Goal: Task Accomplishment & Management: Manage account settings

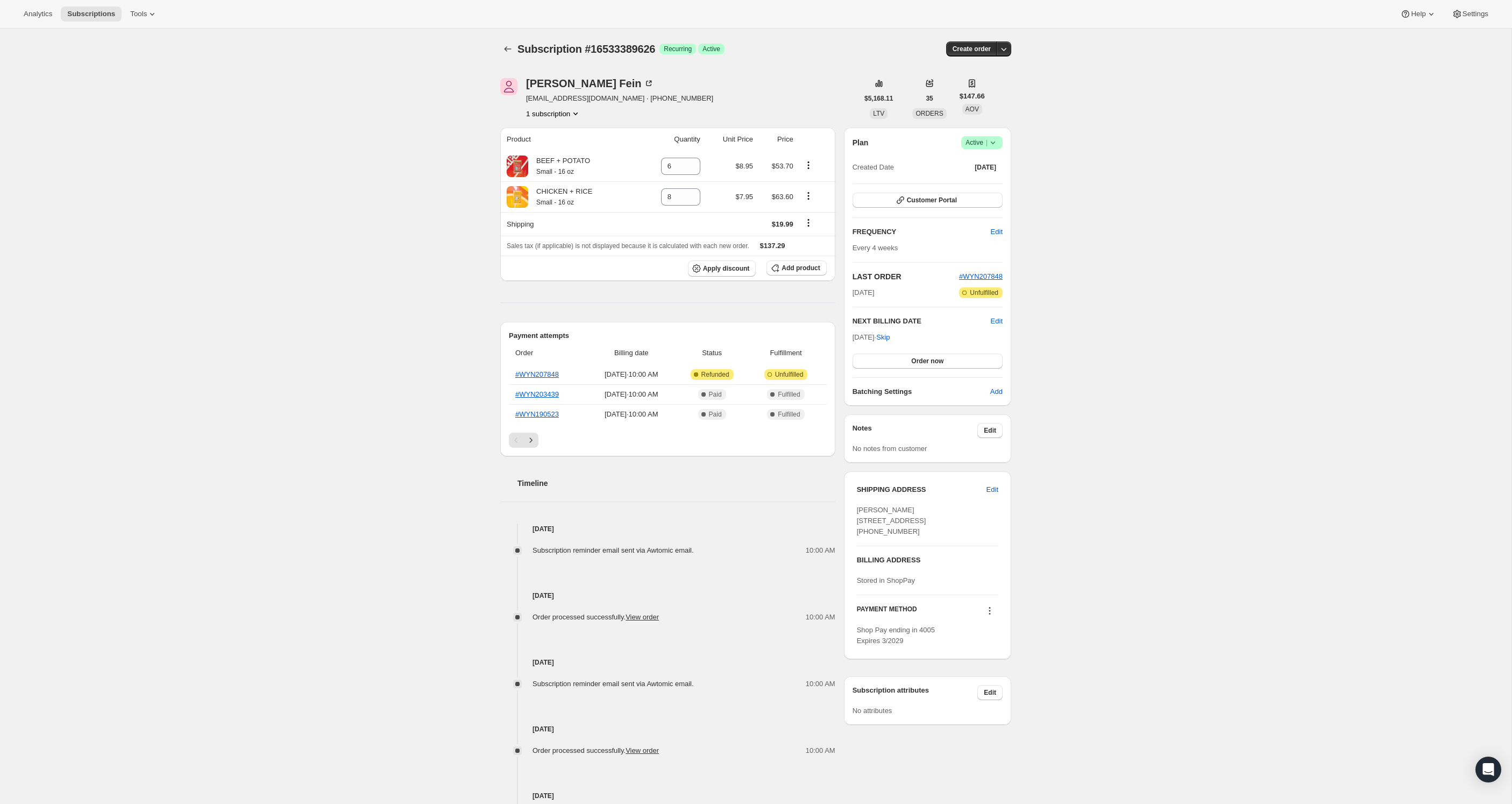
click at [993, 143] on icon at bounding box center [993, 143] width 5 height 3
click at [997, 185] on span "Cancel subscription" at bounding box center [979, 182] width 61 height 8
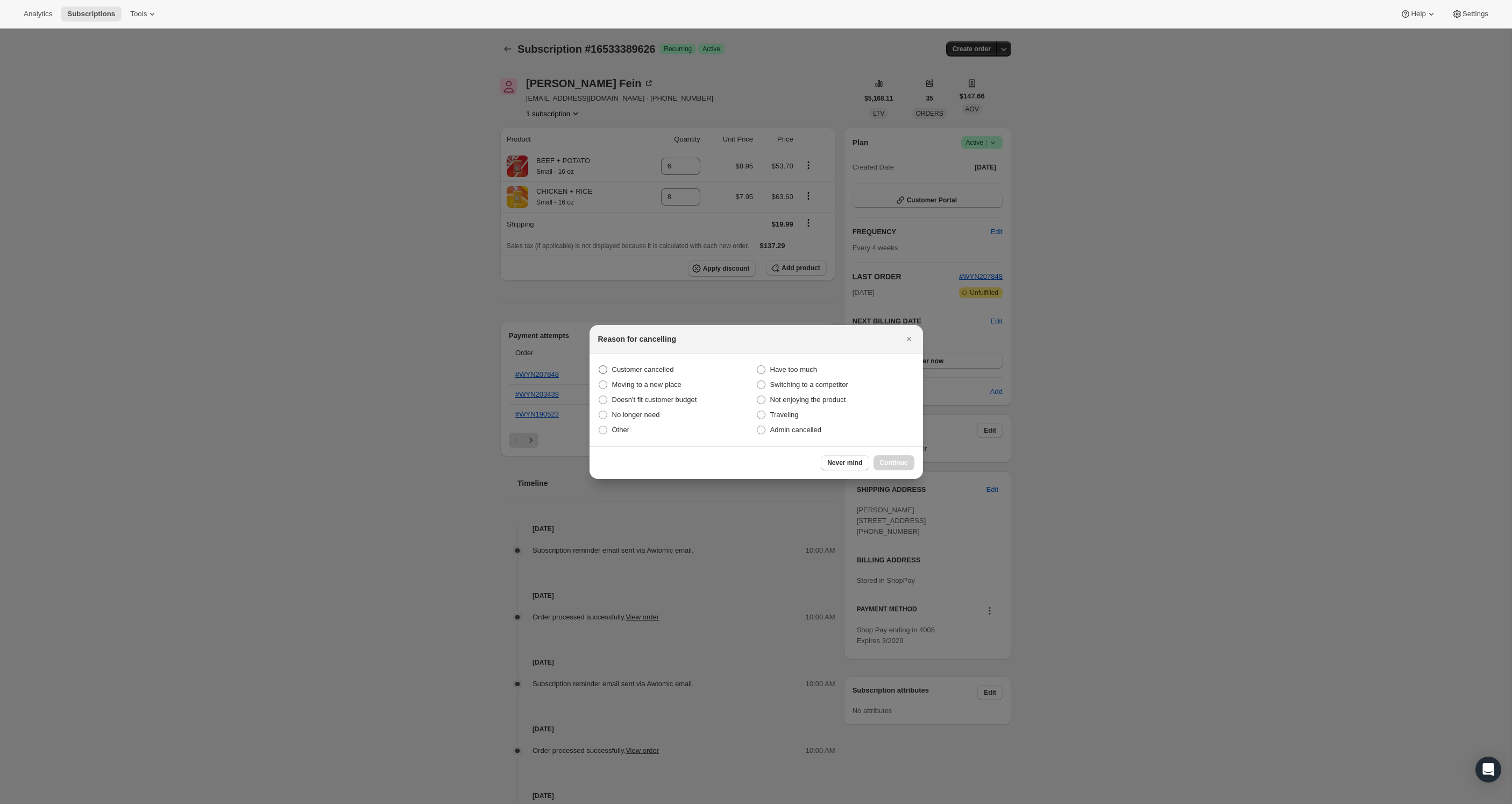
click at [648, 371] on span "Customer cancelled" at bounding box center [643, 369] width 62 height 8
click at [599, 366] on input "Customer cancelled" at bounding box center [599, 366] width 1 height 1
radio input "true"
click at [883, 459] on span "Continue" at bounding box center [894, 463] width 28 height 8
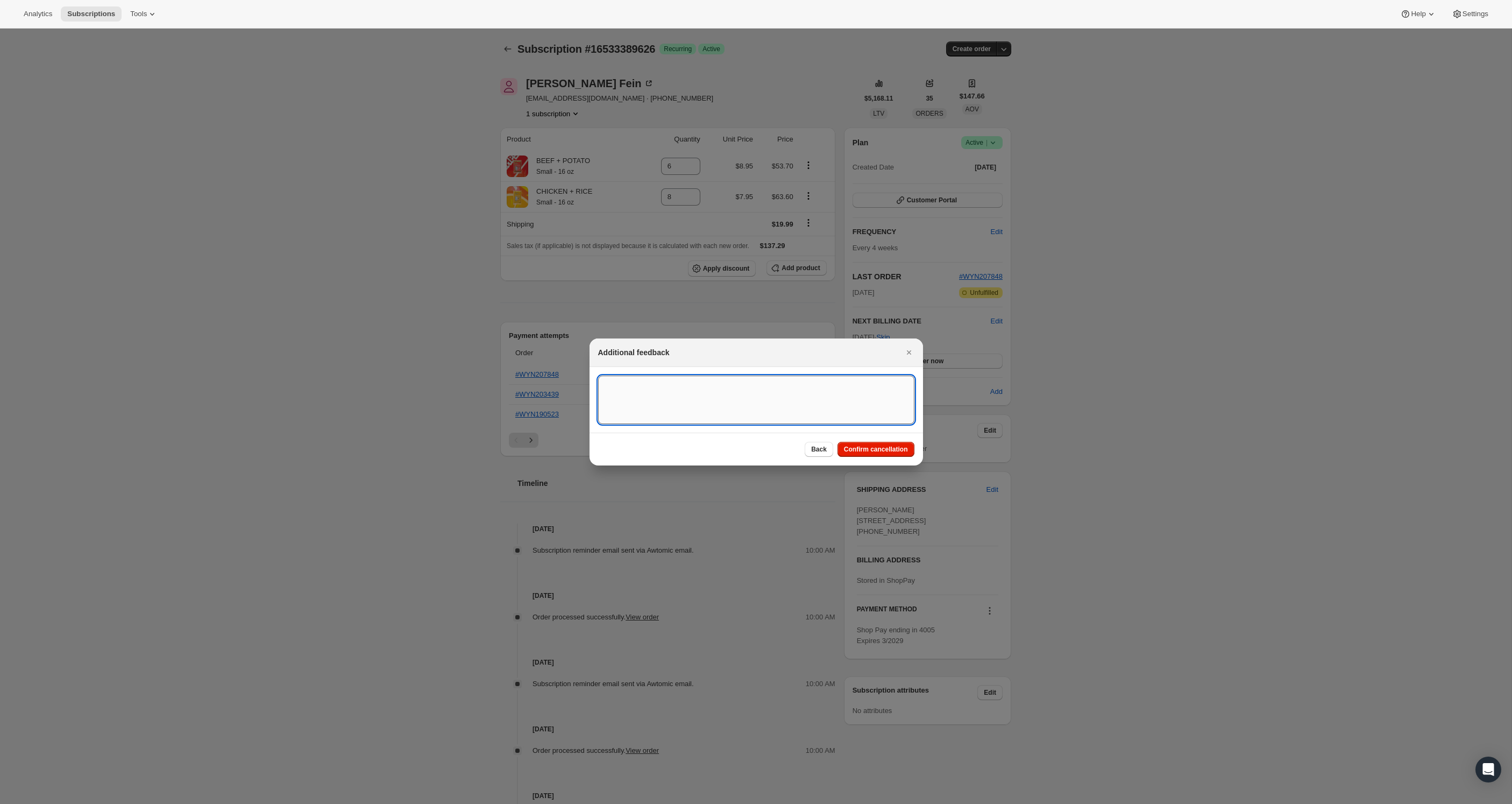
click at [808, 391] on textarea ":rbl:" at bounding box center [756, 399] width 317 height 48
type textarea "Canceled on 10/9/2025 customer sent email requesting subscription cancelation a…"
click at [897, 453] on span "Confirm cancellation" at bounding box center [876, 449] width 64 height 8
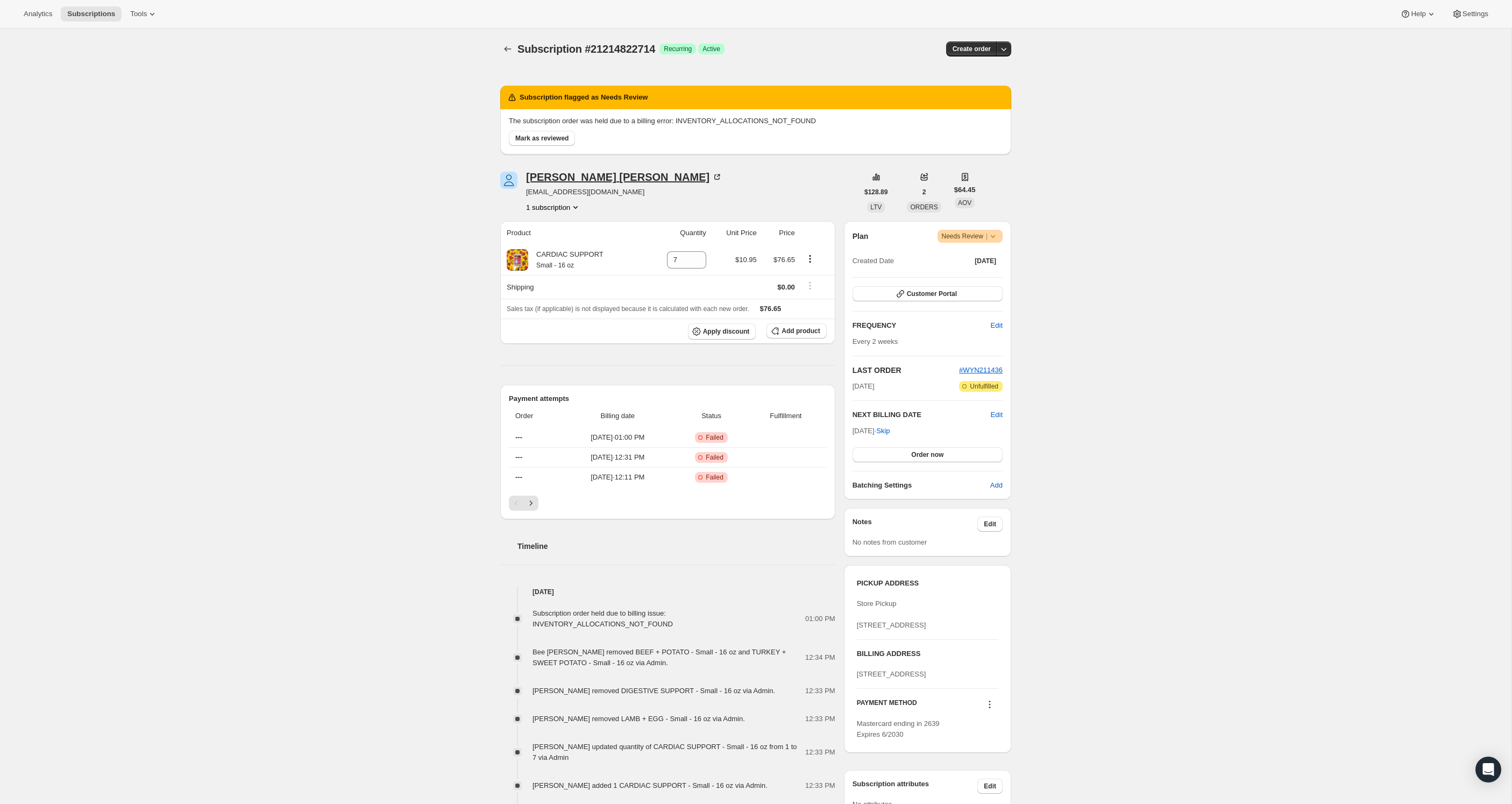
click at [584, 179] on div "Deborah Marlin" at bounding box center [624, 177] width 196 height 11
click at [548, 139] on span "Mark as reviewed" at bounding box center [542, 138] width 53 height 8
